Goal: Task Accomplishment & Management: Manage account settings

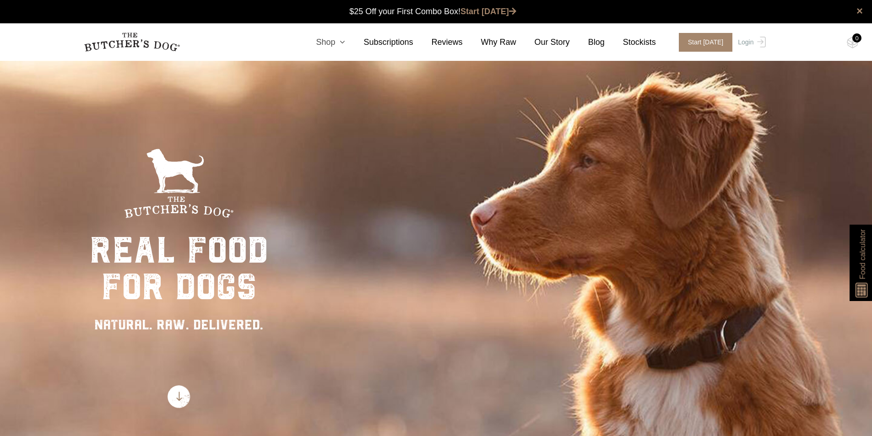
click at [345, 44] on icon at bounding box center [340, 42] width 10 height 8
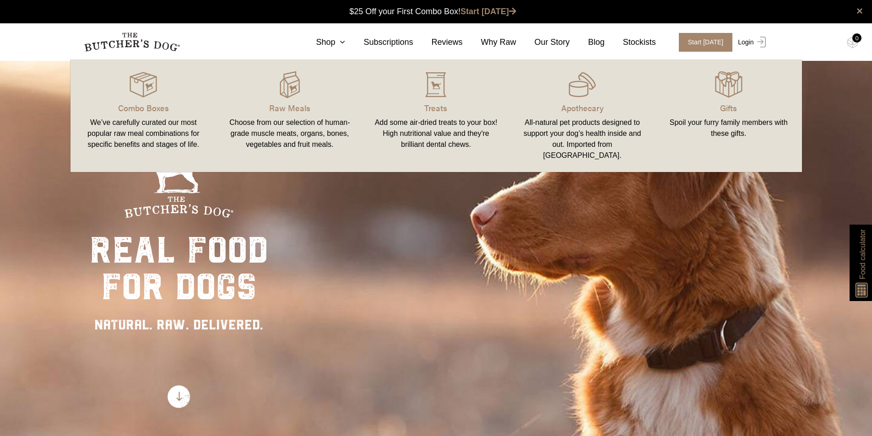
click at [754, 43] on img at bounding box center [760, 42] width 12 height 11
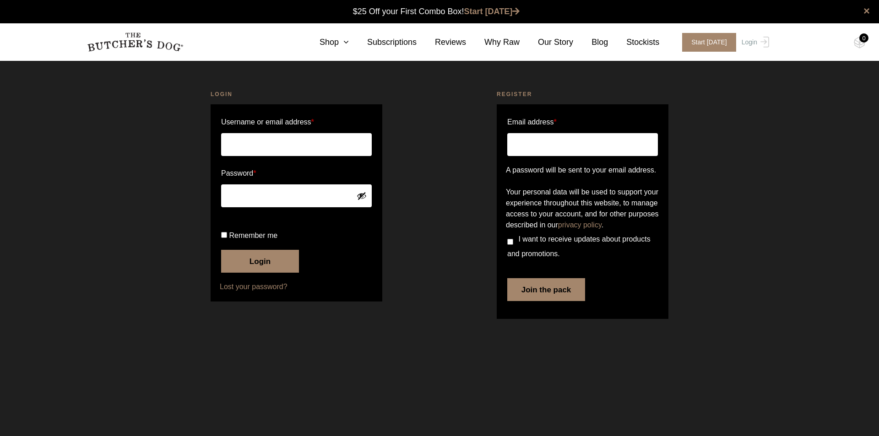
type input "[PERSON_NAME][EMAIL_ADDRESS][DOMAIN_NAME]"
click at [348, 152] on input "isabella.napoli96@gmail.com" at bounding box center [296, 144] width 151 height 23
